Goal: Information Seeking & Learning: Check status

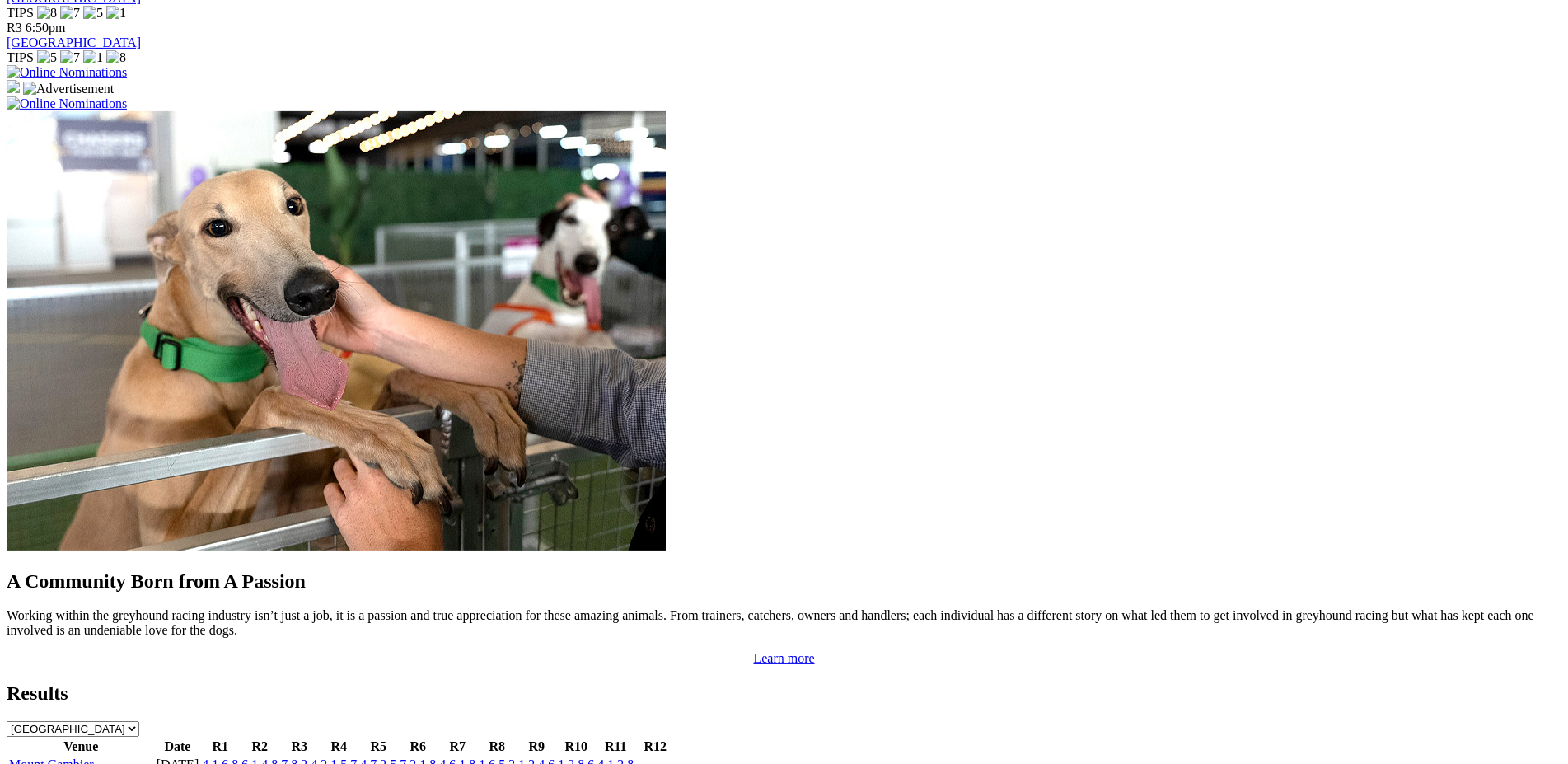
scroll to position [1211, 0]
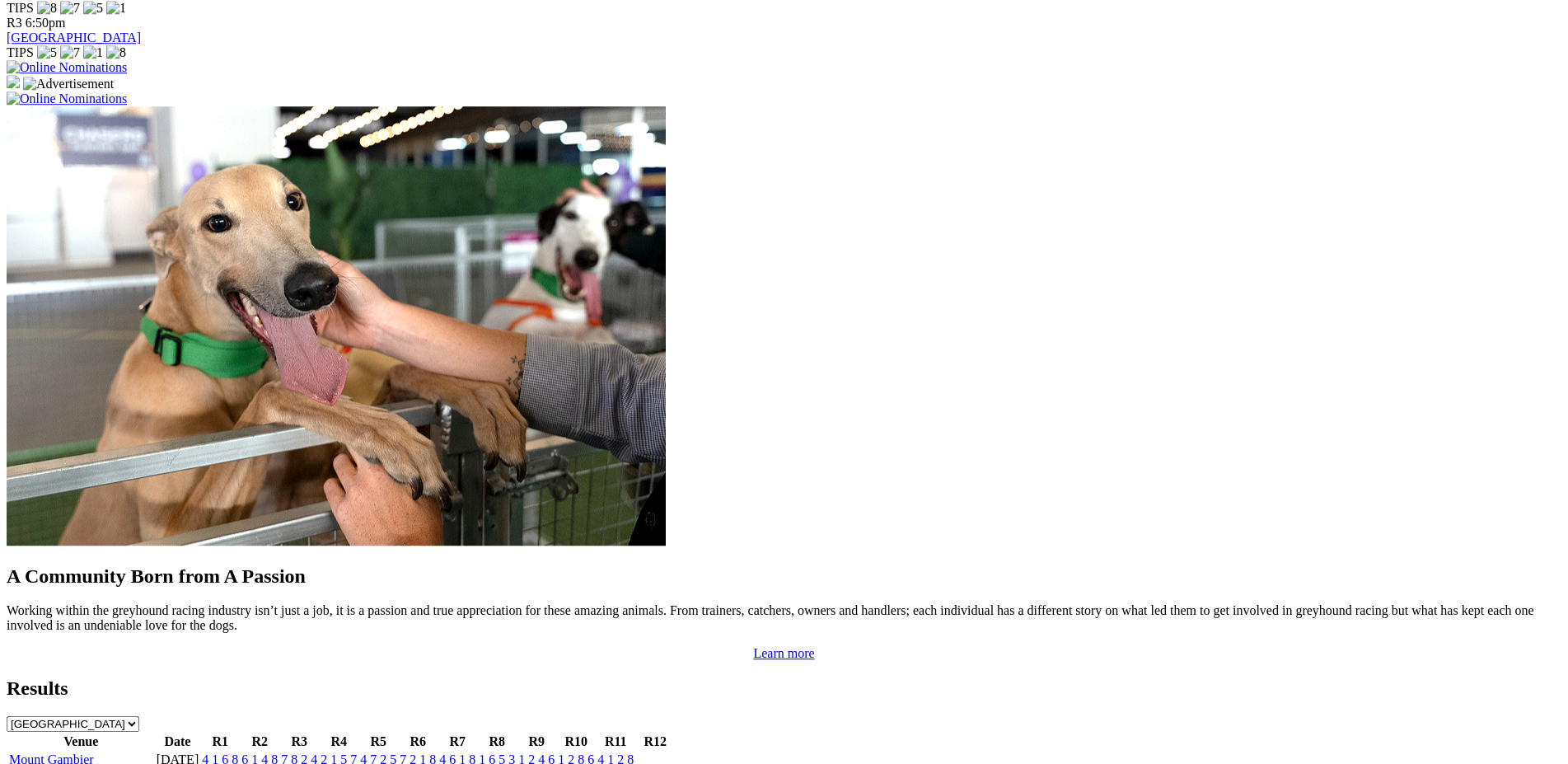
click at [554, 763] on link "2 4 8 1" at bounding box center [536, 778] width 36 height 14
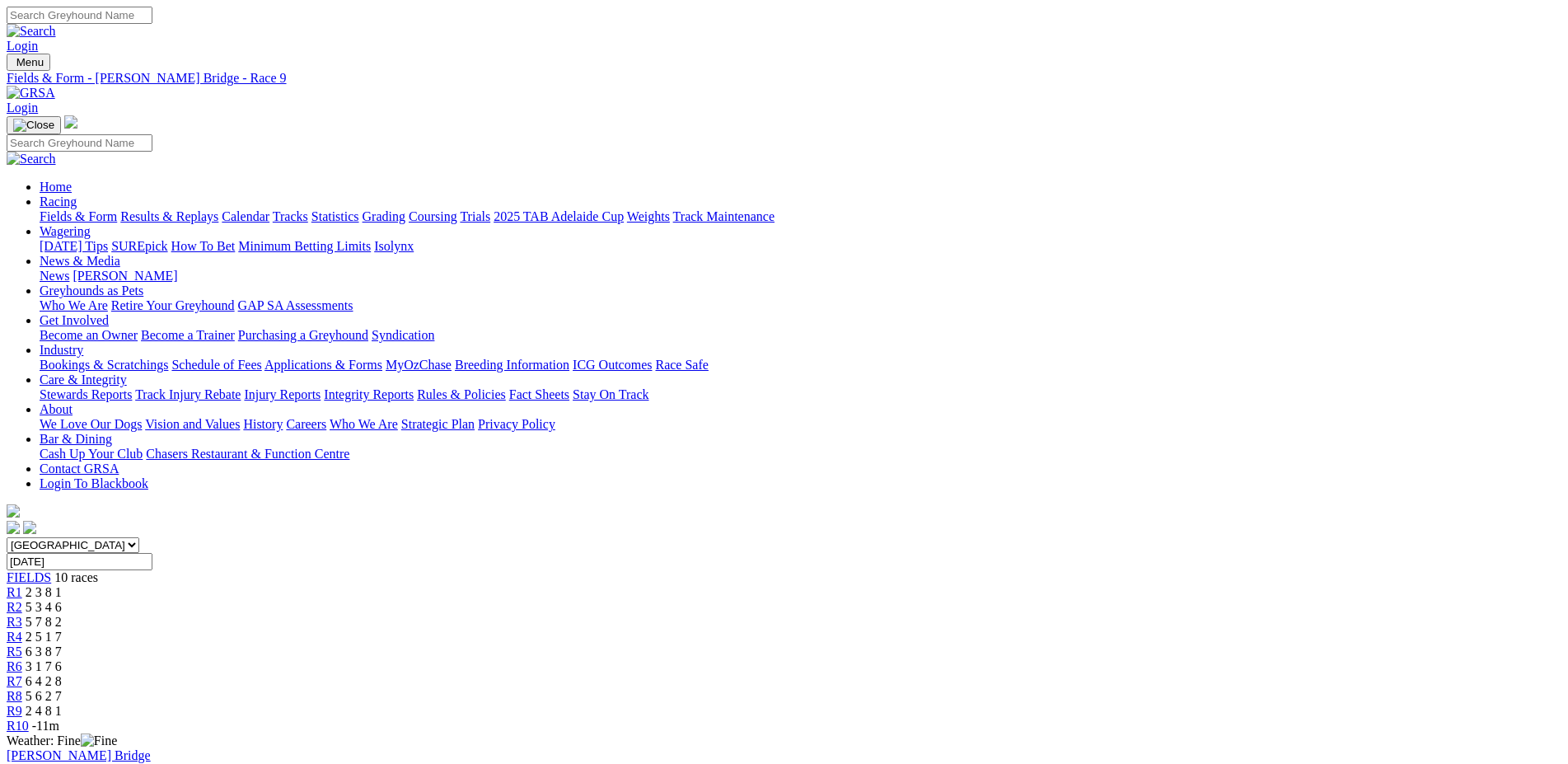
click at [22, 689] on span "R8" at bounding box center [15, 696] width 16 height 14
click at [22, 674] on span "R7" at bounding box center [15, 681] width 16 height 14
click at [22, 660] on span "R6" at bounding box center [15, 667] width 16 height 14
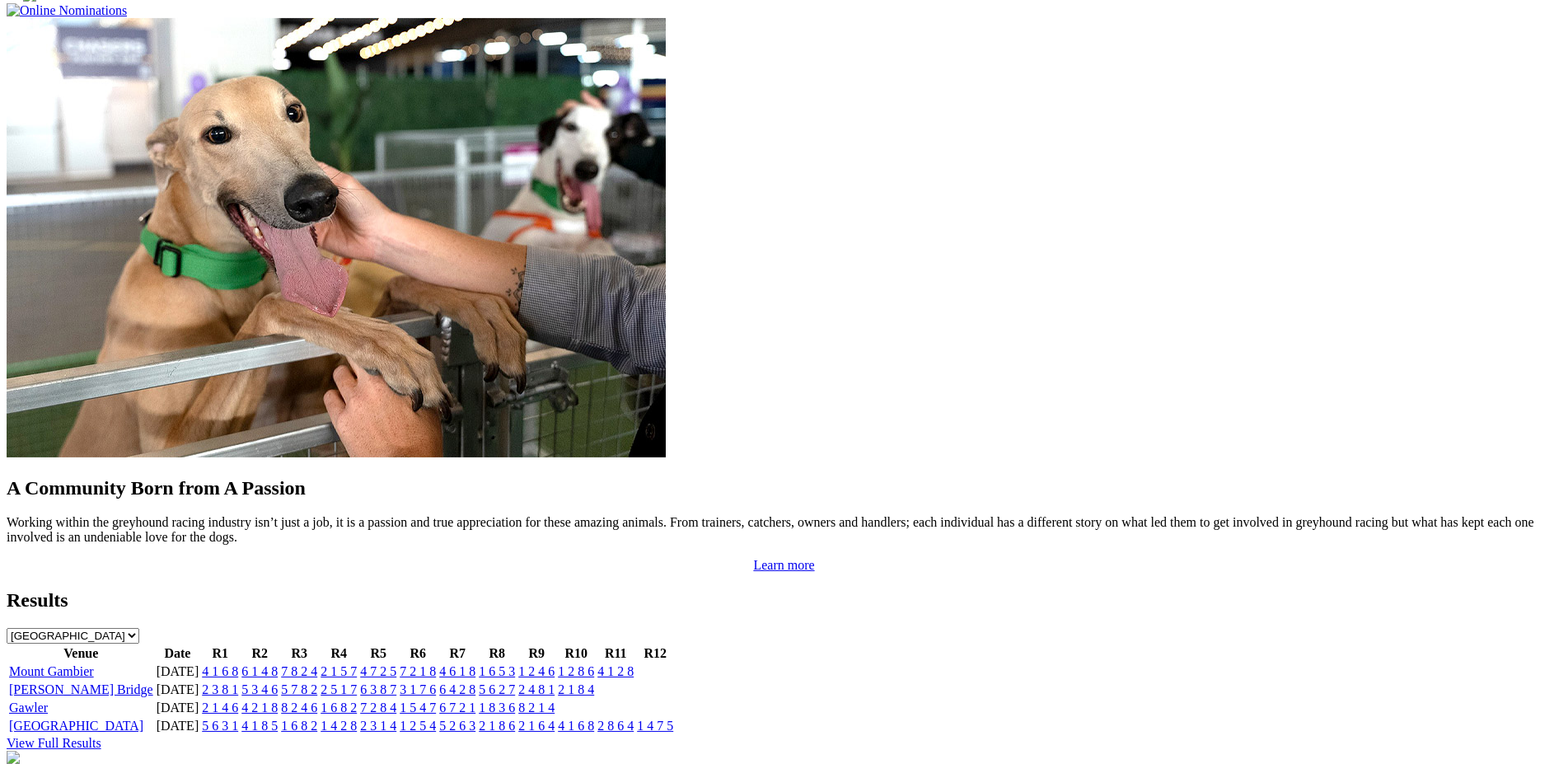
scroll to position [1313, 0]
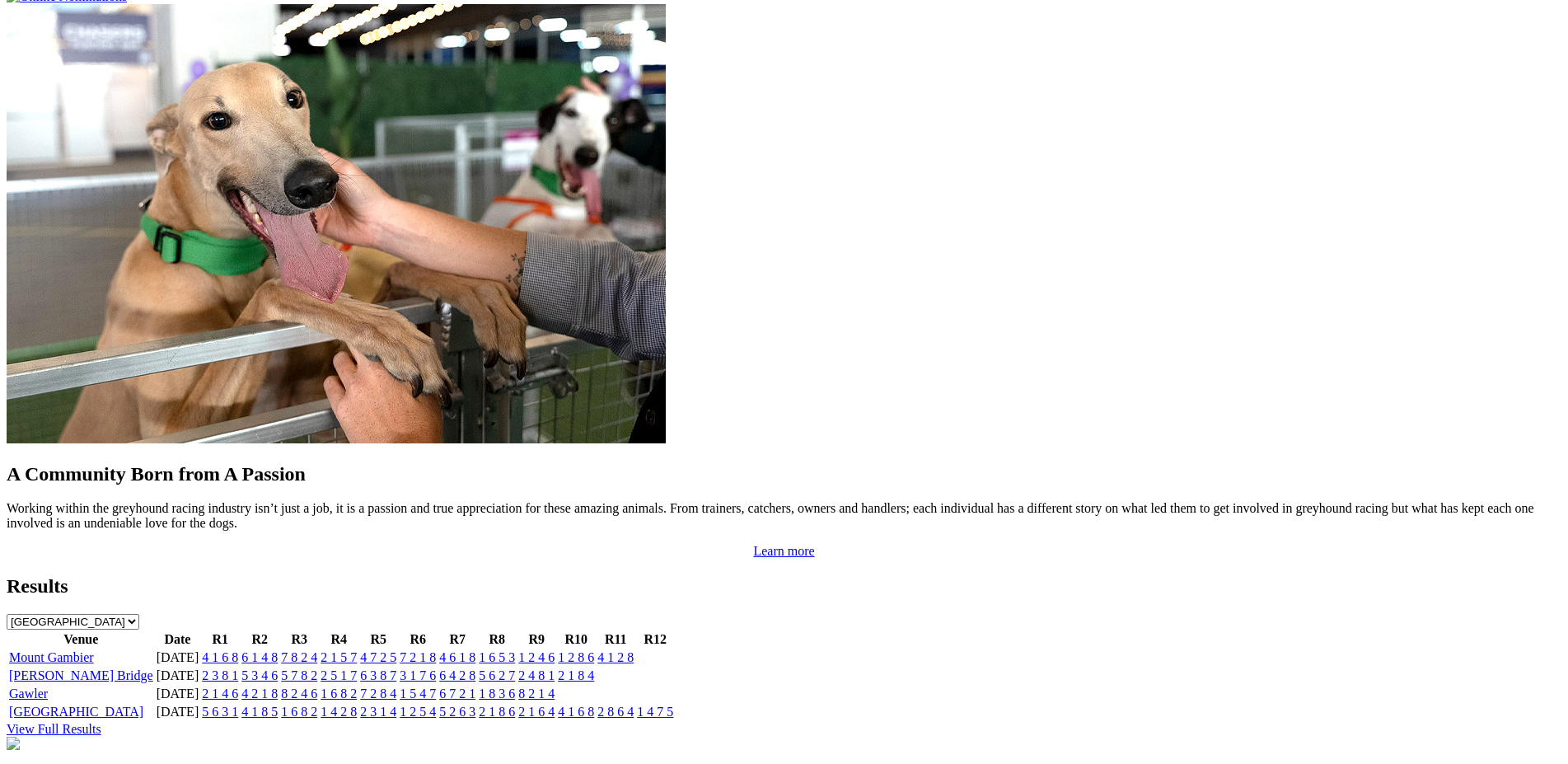
click at [101, 722] on link "View Full Results" at bounding box center [53, 729] width 94 height 14
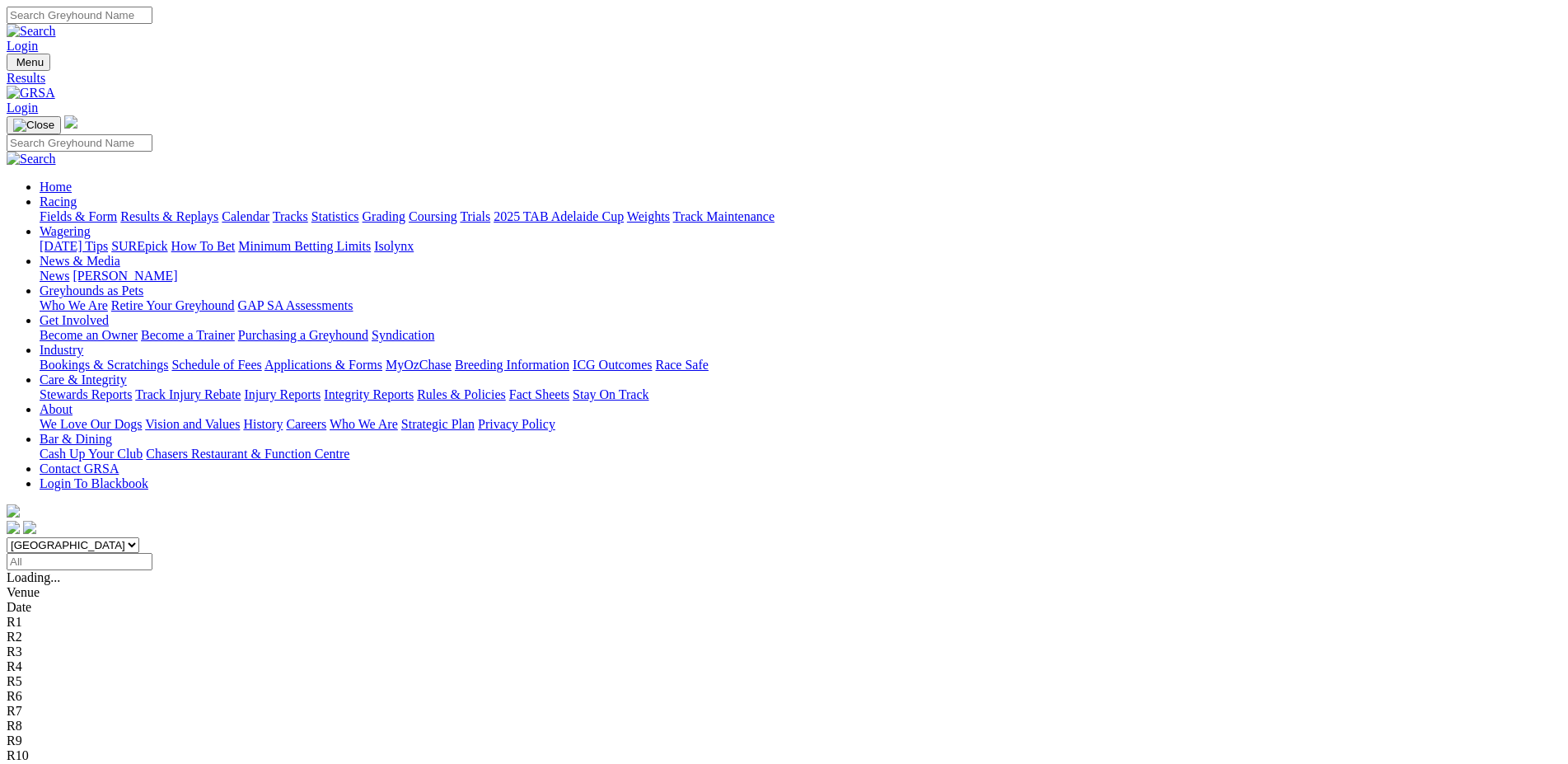
click at [153, 553] on input "Select date" at bounding box center [80, 562] width 146 height 18
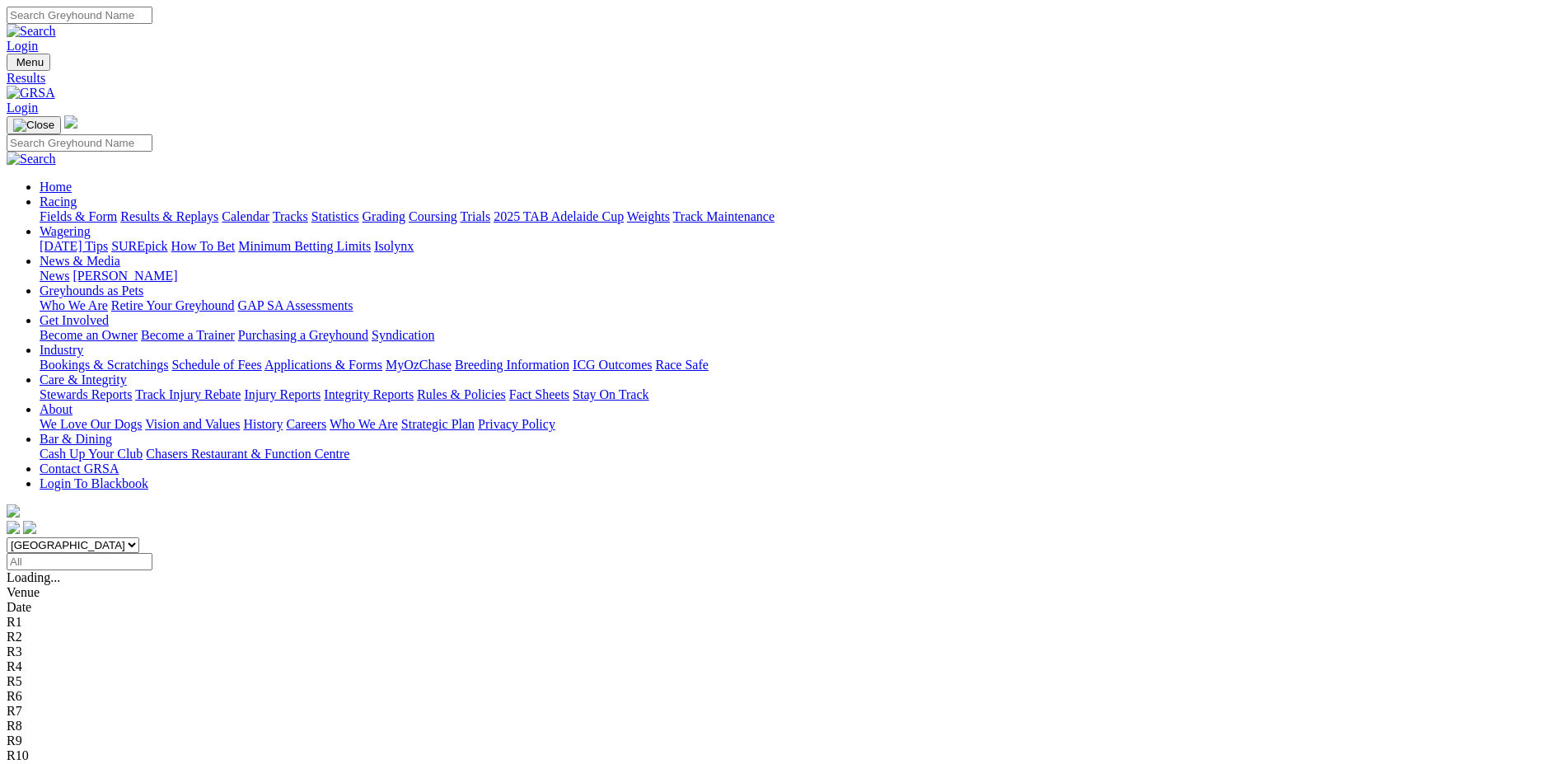
type input "[DATE]"
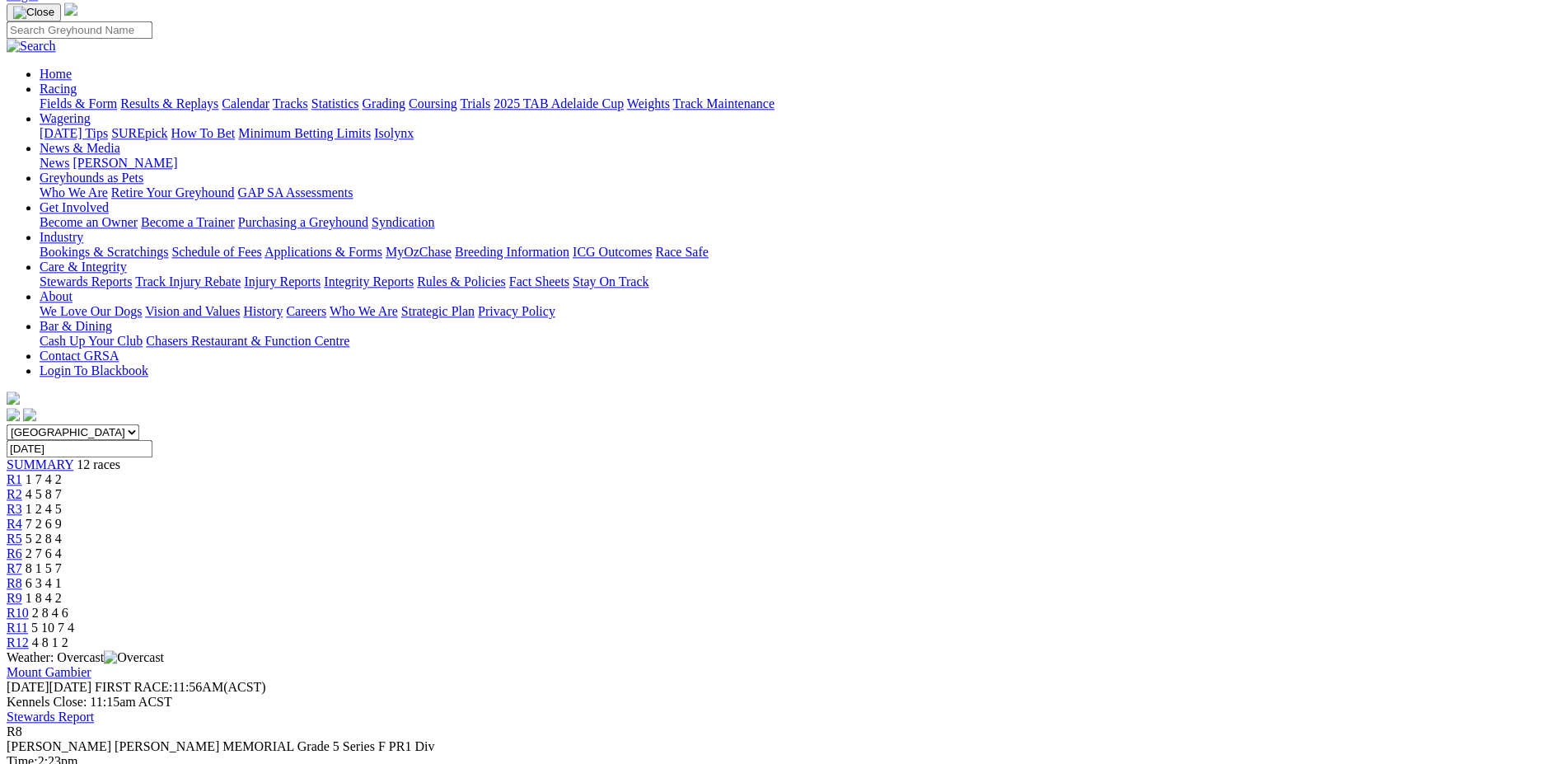
scroll to position [108, 0]
